Goal: Task Accomplishment & Management: Use online tool/utility

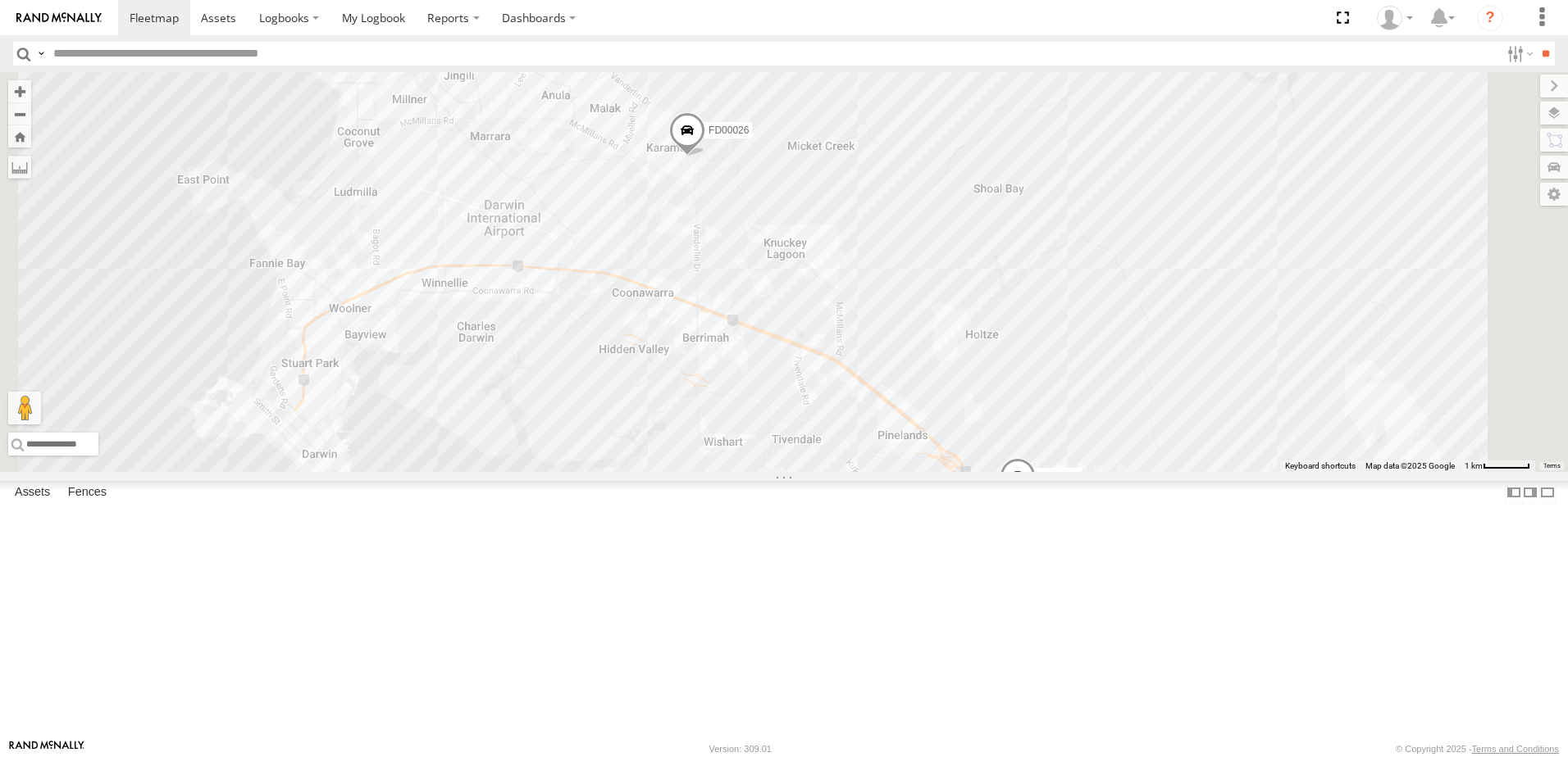
click at [568, 41] on span at bounding box center [550, 19] width 36 height 44
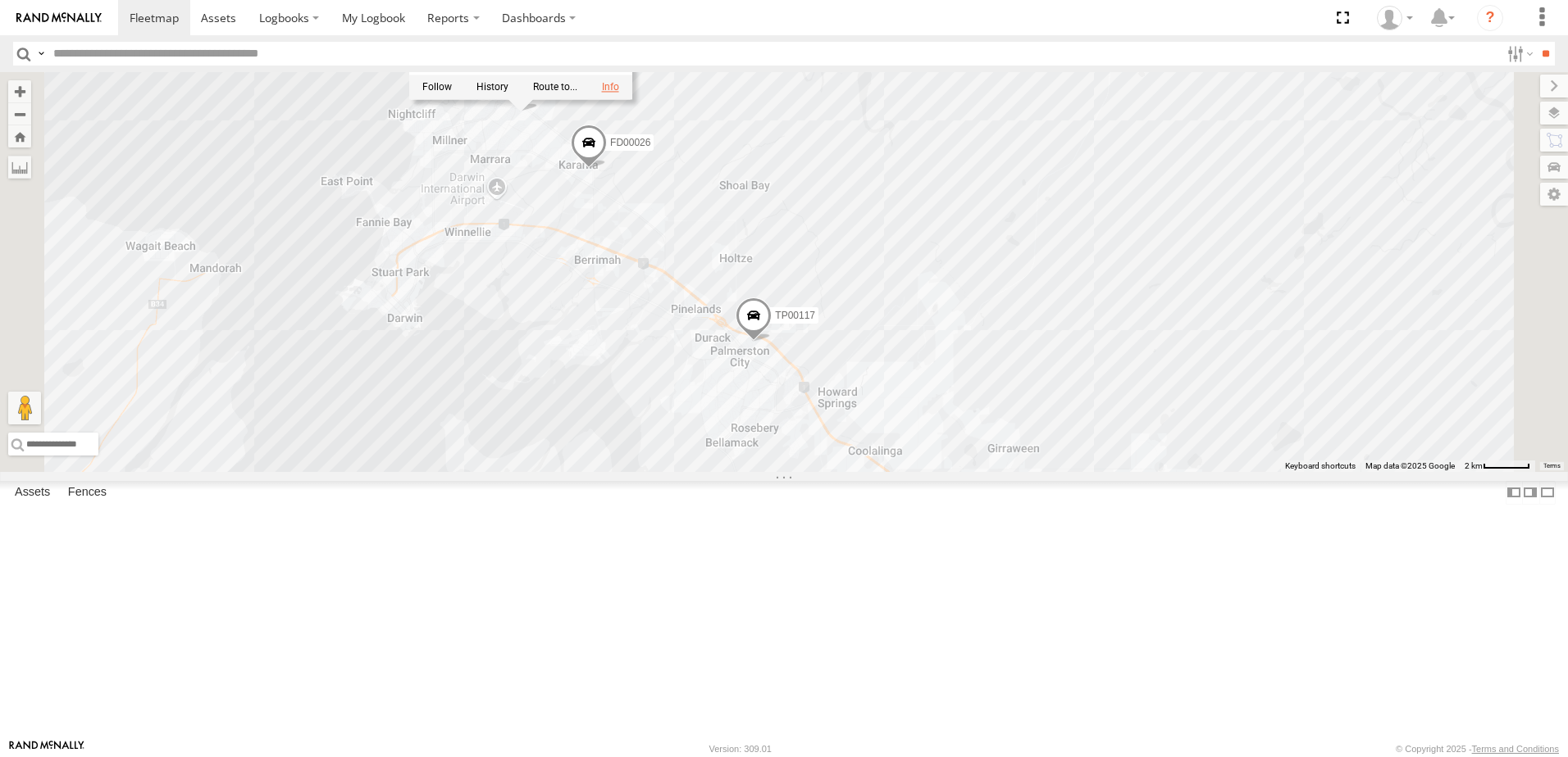
click at [619, 93] on link at bounding box center [610, 88] width 17 height 12
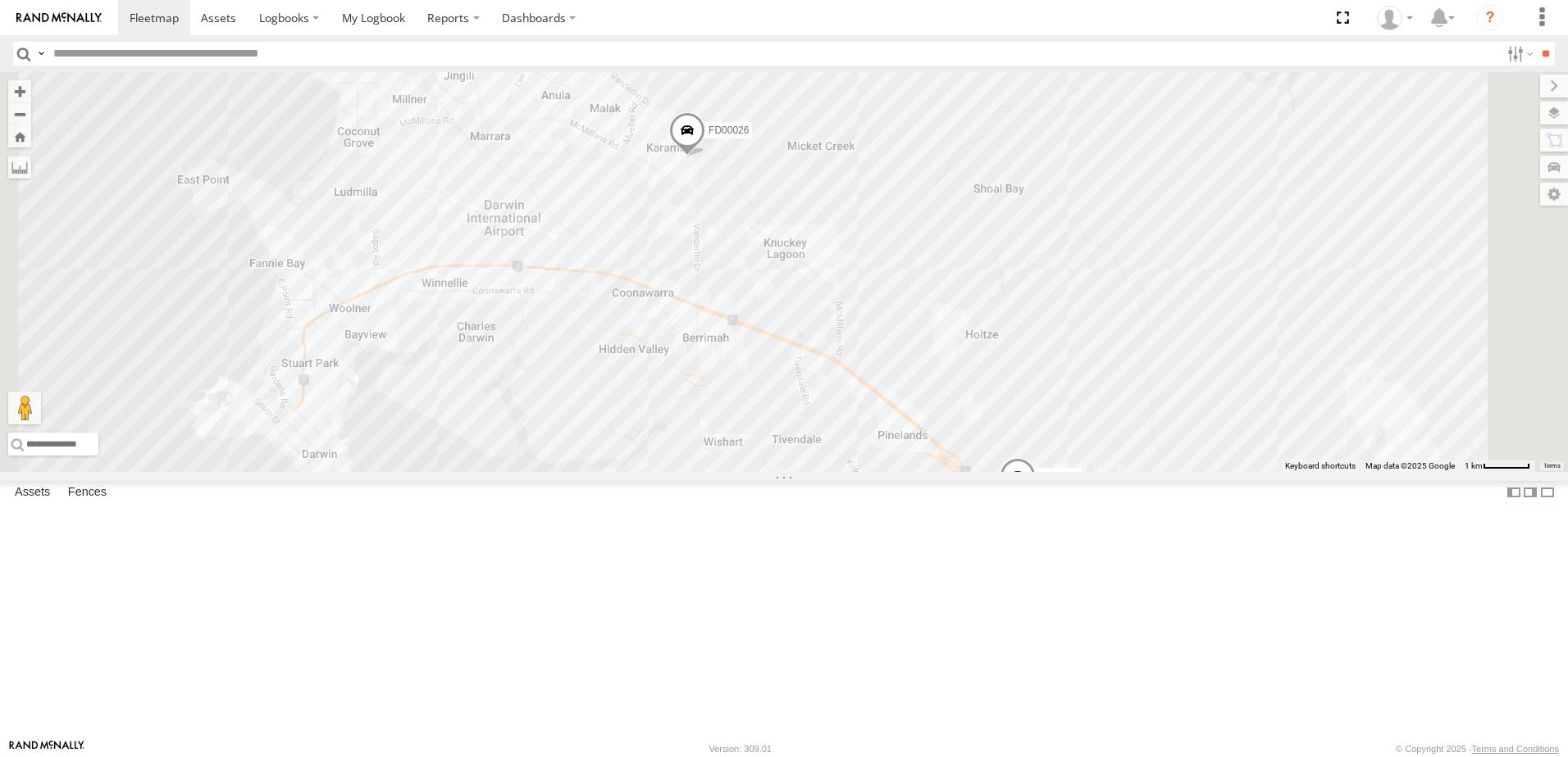
click at [705, 157] on span at bounding box center [687, 135] width 36 height 44
click at [785, 138] on link at bounding box center [777, 132] width 17 height 12
click at [1036, 502] on span at bounding box center [1017, 480] width 36 height 44
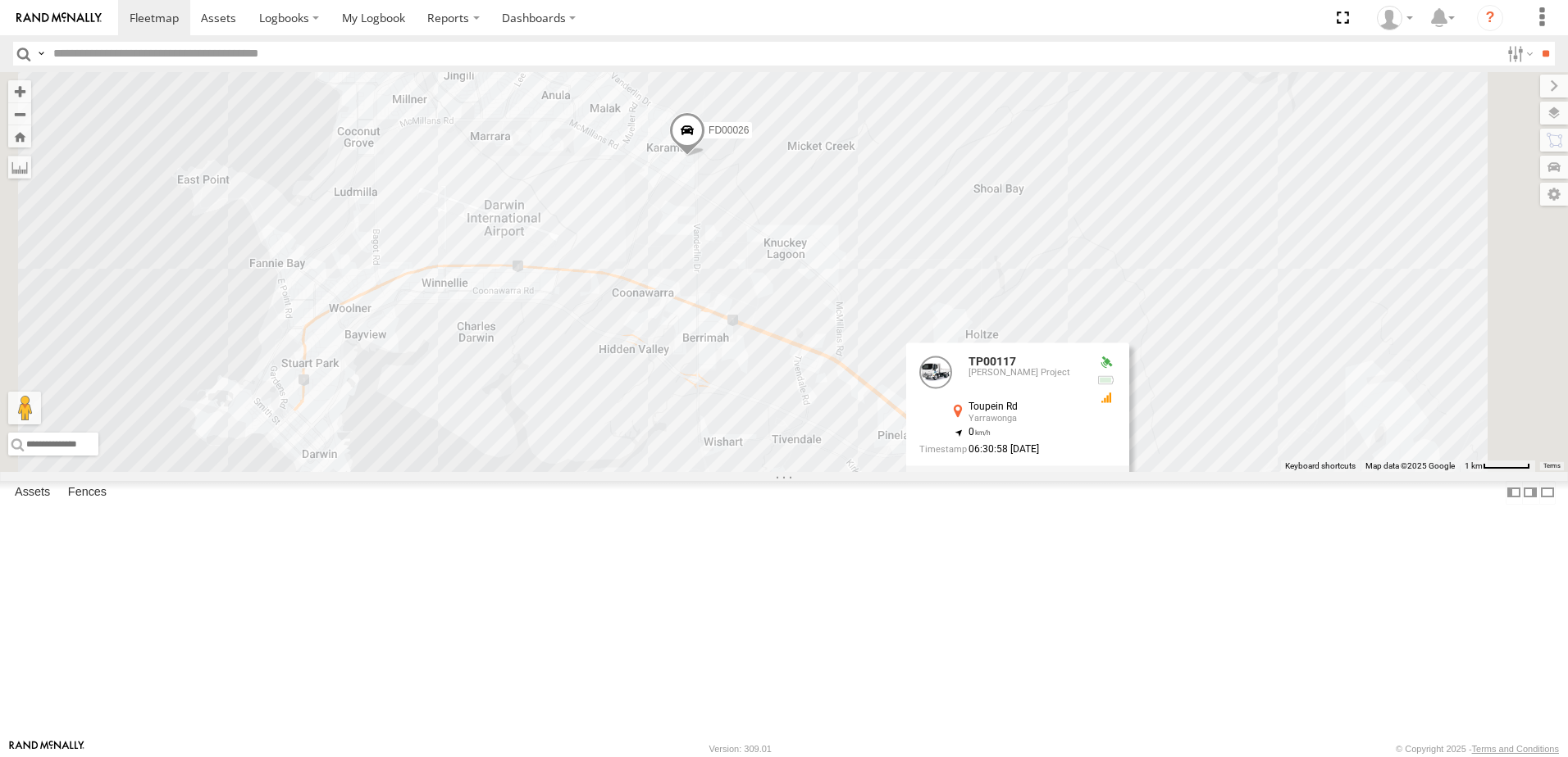
click at [1116, 483] on link at bounding box center [1107, 478] width 17 height 12
